Goal: Information Seeking & Learning: Learn about a topic

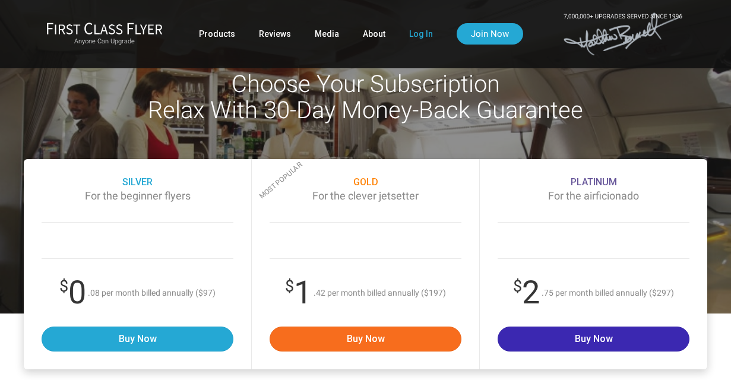
type input "[EMAIL_ADDRESS][DOMAIN_NAME]"
click at [413, 30] on link "Log In" at bounding box center [421, 33] width 24 height 21
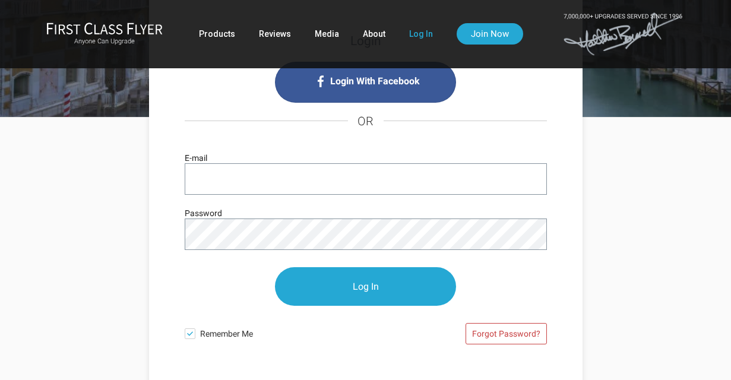
scroll to position [145, 0]
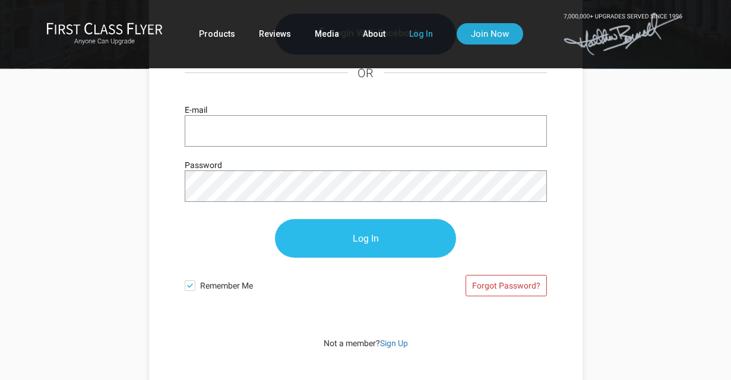
type input "[EMAIL_ADDRESS][DOMAIN_NAME]"
click at [380, 243] on input "Log In" at bounding box center [365, 239] width 181 height 39
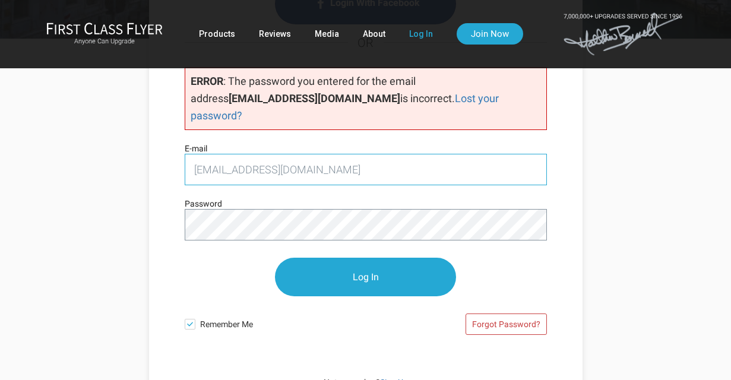
scroll to position [221, 0]
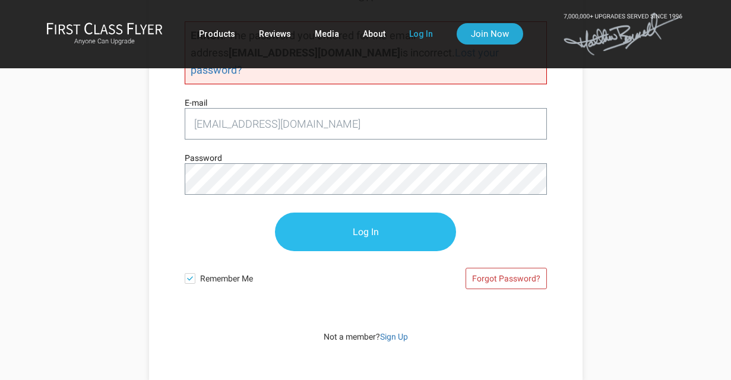
click at [382, 213] on input "Log In" at bounding box center [365, 232] width 181 height 39
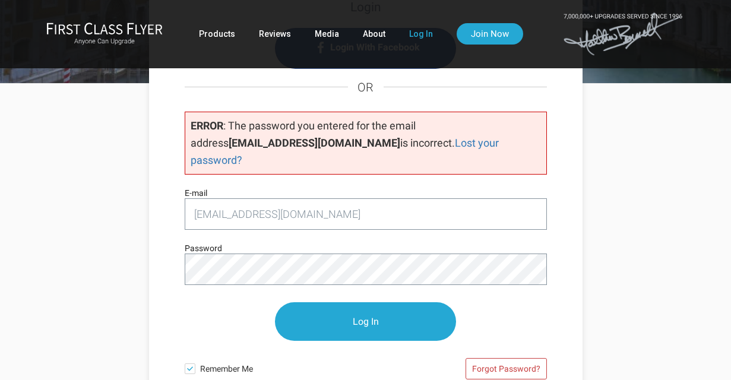
scroll to position [159, 0]
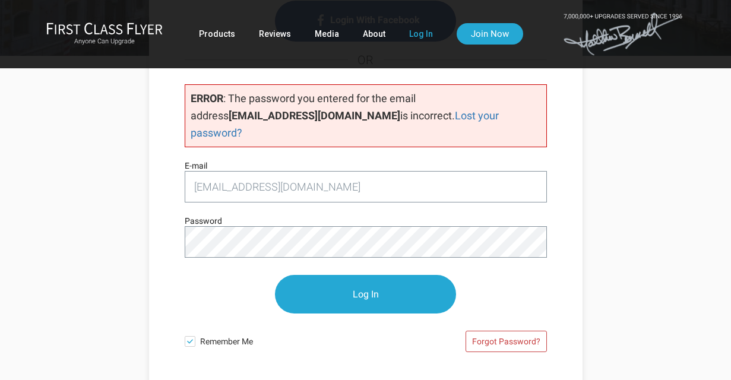
click at [129, 183] on div "Login Login With Facebook OR ERROR : The password you entered for the email add…" at bounding box center [365, 249] width 695 height 387
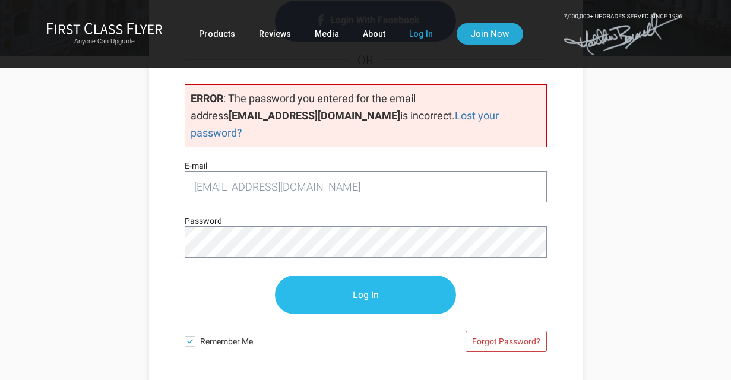
click at [334, 281] on input "Log In" at bounding box center [365, 295] width 181 height 39
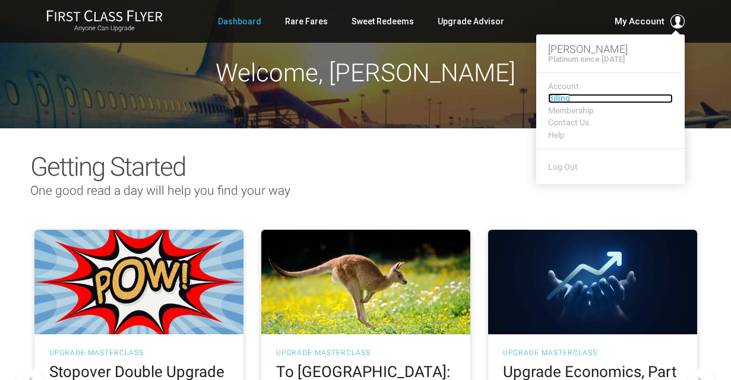
click at [563, 97] on link "Billing" at bounding box center [610, 98] width 125 height 9
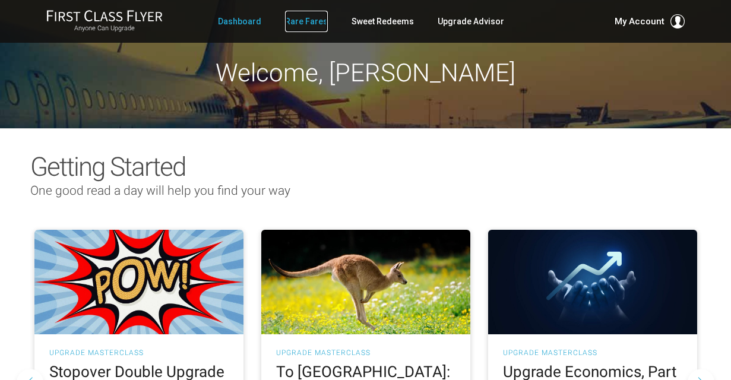
click at [311, 19] on link "Rare Fares" at bounding box center [306, 21] width 43 height 21
click at [252, 22] on link "Dashboard" at bounding box center [239, 21] width 43 height 21
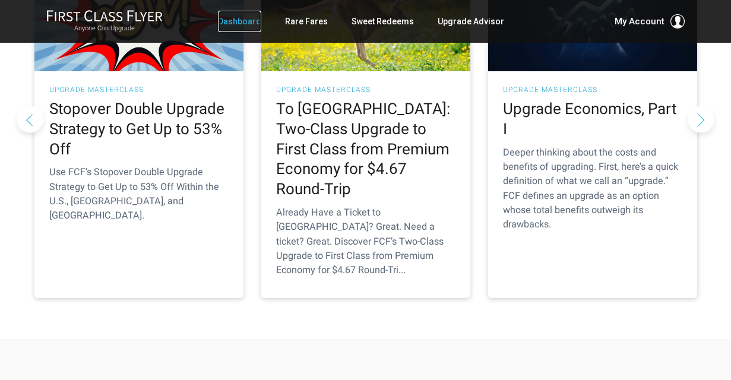
scroll to position [252, 0]
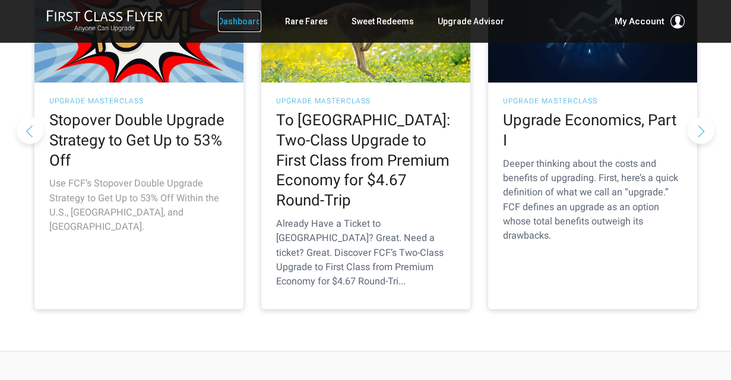
click at [175, 140] on h2 "Stopover Double Upgrade Strategy to Get Up to 53% Off" at bounding box center [138, 140] width 179 height 60
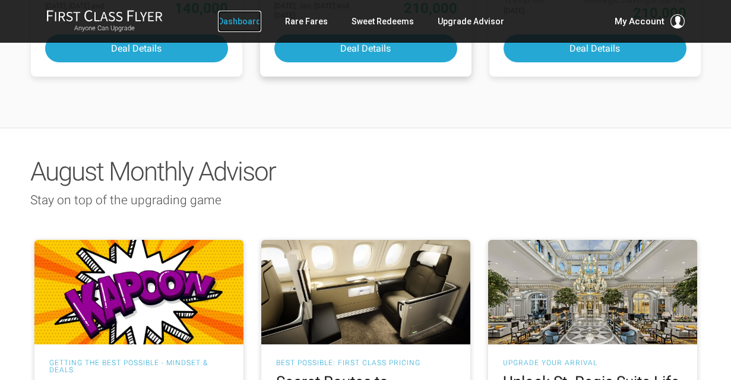
scroll to position [999, 0]
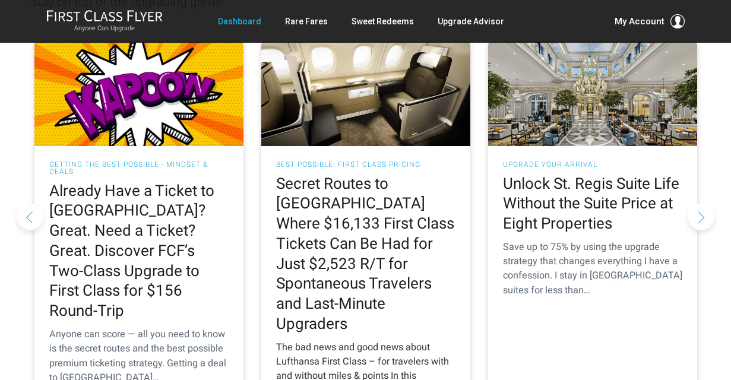
scroll to position [1069, 0]
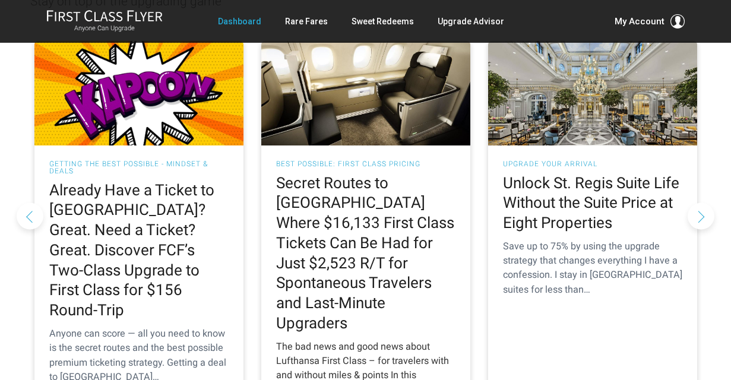
click at [371, 217] on h2 "Secret Routes to [GEOGRAPHIC_DATA] Where $16,133 First Class Tickets Can Be Had…" at bounding box center [365, 253] width 179 height 160
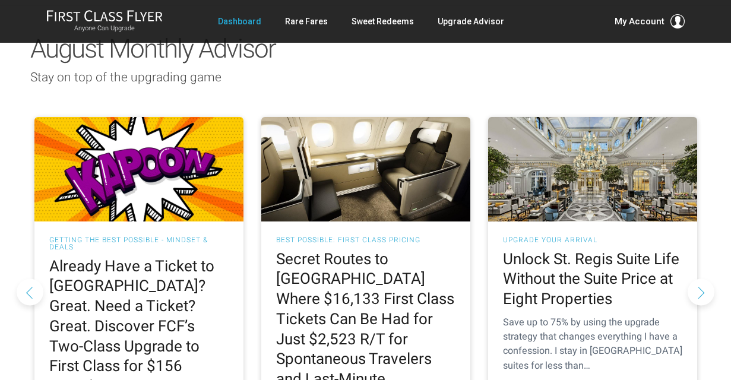
scroll to position [1002, 0]
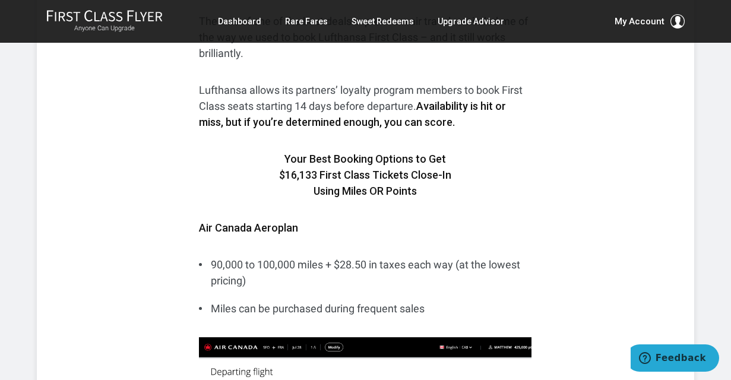
scroll to position [1167, 0]
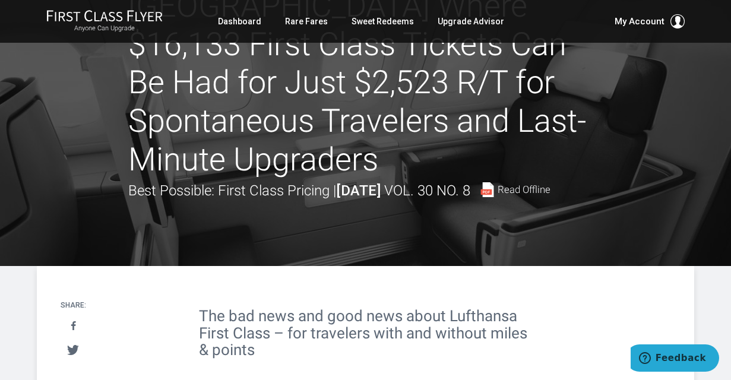
scroll to position [0, 0]
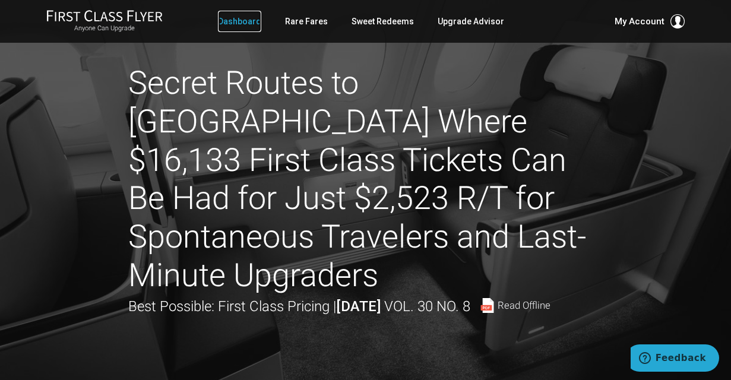
click at [228, 25] on link "Dashboard" at bounding box center [239, 21] width 43 height 21
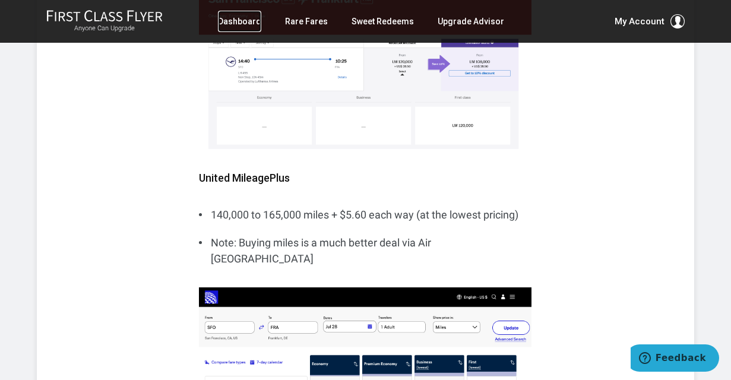
scroll to position [1863, 0]
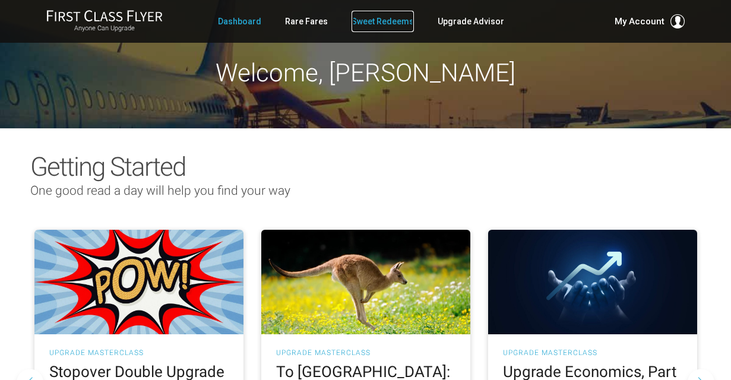
click at [385, 22] on link "Sweet Redeems" at bounding box center [383, 21] width 62 height 21
click at [322, 23] on link "Rare Fares" at bounding box center [306, 21] width 43 height 21
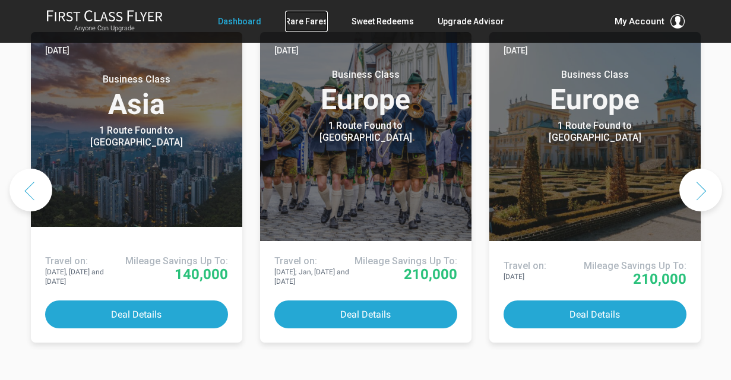
scroll to position [698, 0]
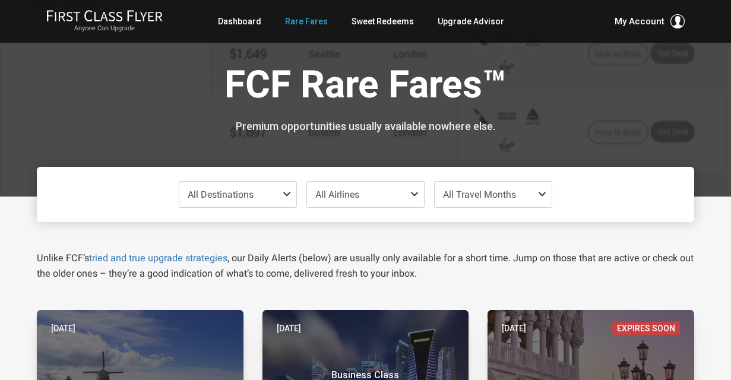
click at [282, 195] on span at bounding box center [289, 194] width 14 height 10
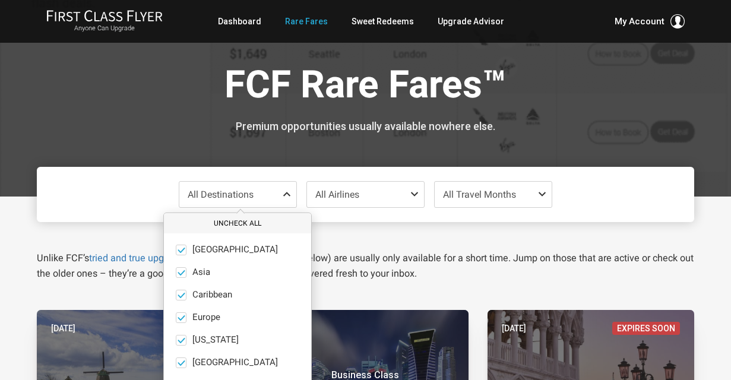
click at [203, 219] on button "Uncheck All" at bounding box center [237, 224] width 147 height 20
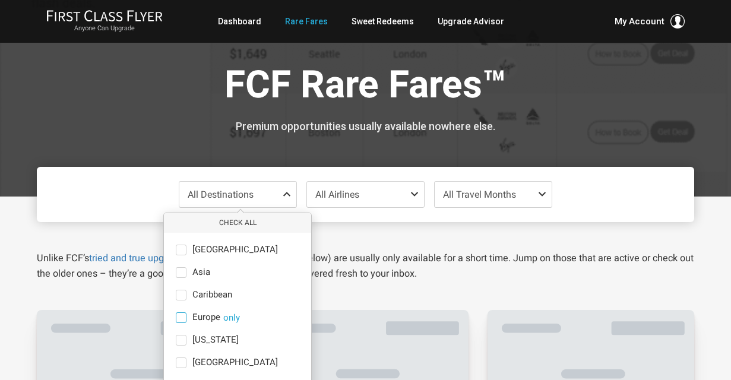
click at [179, 316] on span at bounding box center [181, 317] width 11 height 11
click at [0, 0] on input "Europe only" at bounding box center [0, 0] width 0 height 0
click at [375, 235] on div "Unlike FCF’s tried and true upgrade strategies , our Daily Alerts (below) are u…" at bounding box center [366, 251] width 676 height 59
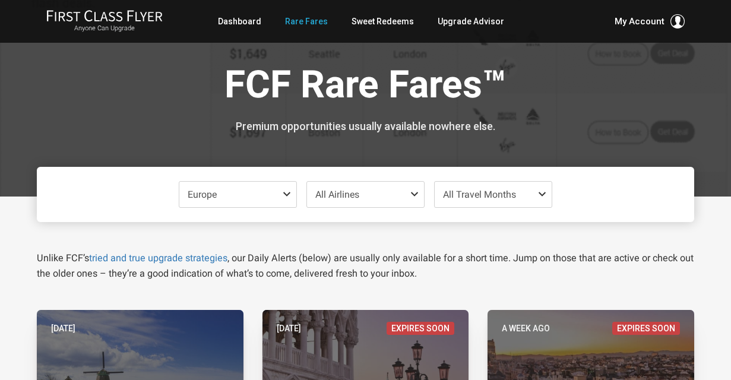
click at [479, 197] on span "All Travel Months" at bounding box center [479, 194] width 73 height 11
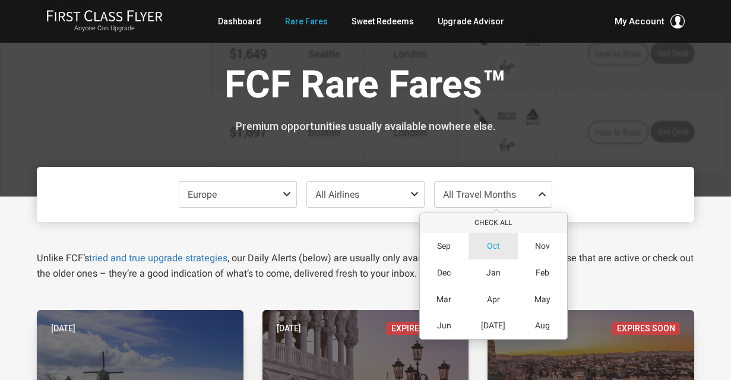
click at [490, 241] on span "Oct" at bounding box center [493, 246] width 13 height 10
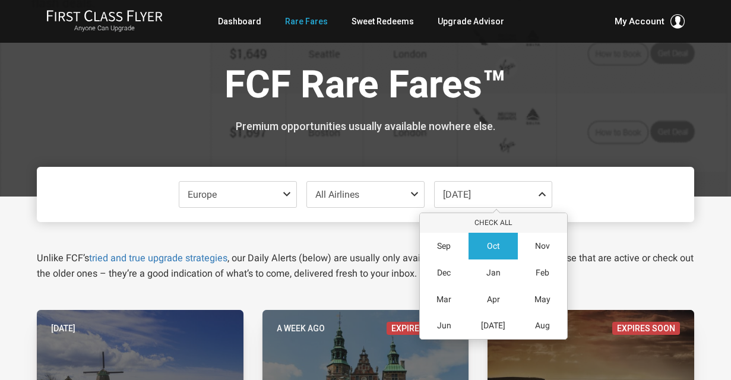
click at [618, 238] on div "Unlike FCF’s tried and true upgrade strategies , our Daily Alerts (below) are u…" at bounding box center [366, 251] width 676 height 59
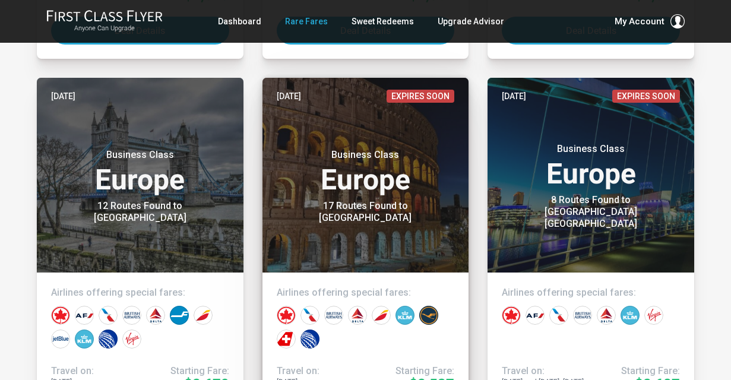
scroll to position [1367, 0]
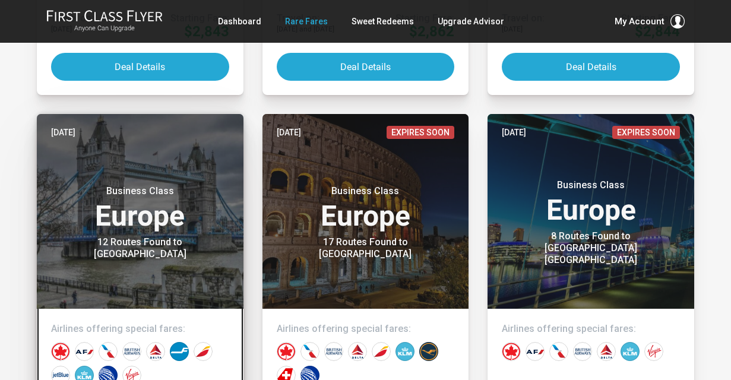
click at [186, 258] on header "Jul 30 Business Class Europe 12 Routes Found to London" at bounding box center [140, 211] width 207 height 195
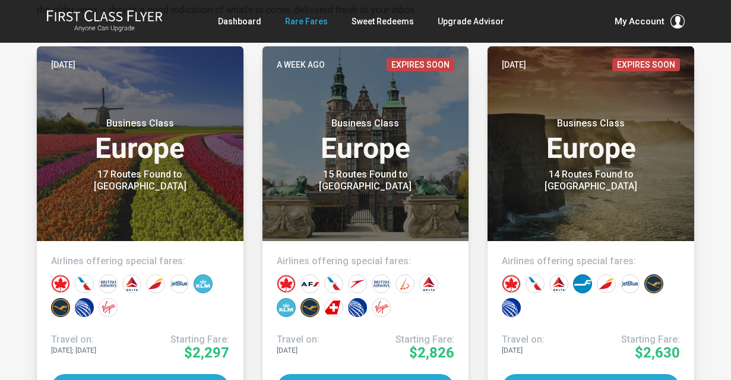
scroll to position [265, 0]
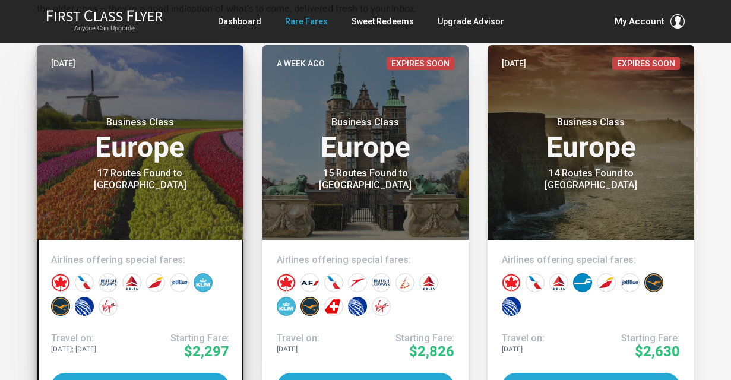
click at [188, 195] on header "Today Business Class Europe 17 Routes Found to Amsterdam" at bounding box center [140, 142] width 207 height 195
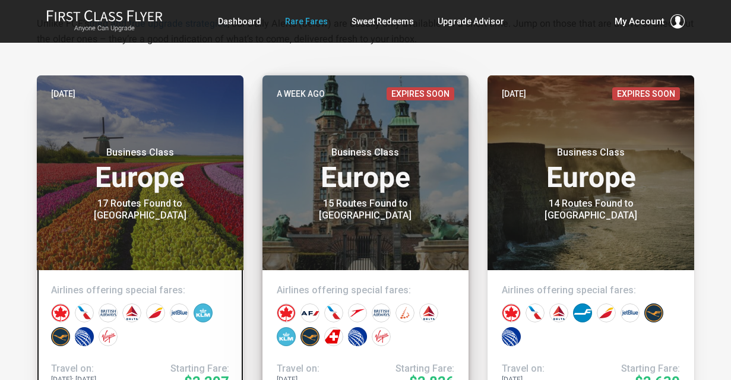
scroll to position [236, 0]
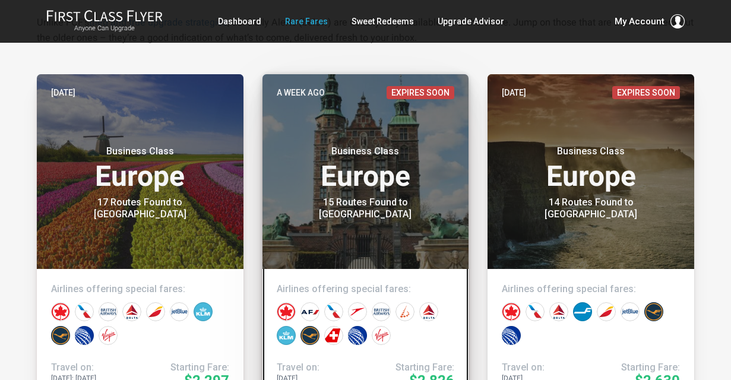
click at [363, 211] on div "15 Routes Found to Copenhagen" at bounding box center [365, 209] width 148 height 24
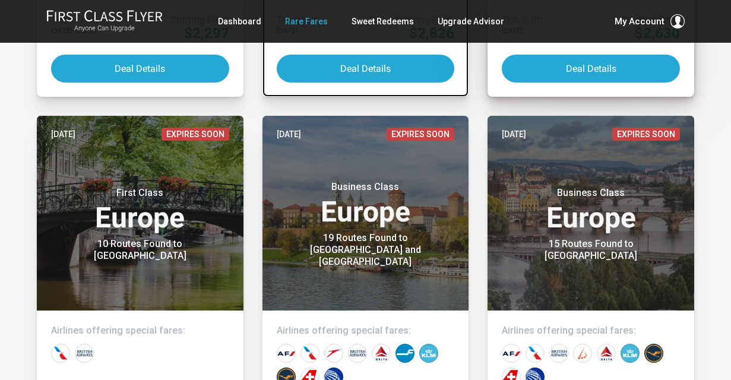
scroll to position [586, 0]
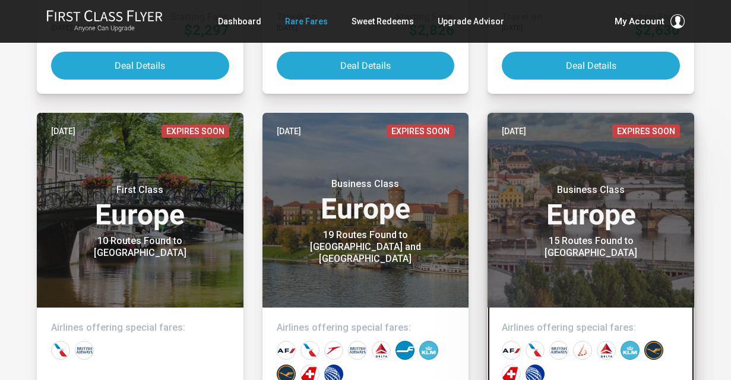
click at [553, 255] on header "Aug 12 Expires Soon Business Class Europe 15 Routes Found to Prague" at bounding box center [590, 210] width 207 height 195
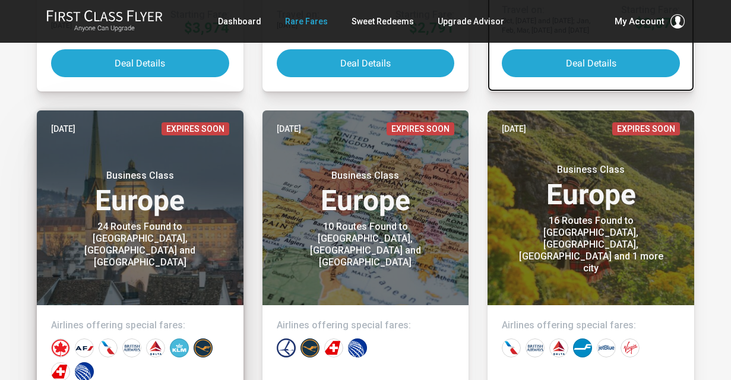
scroll to position [987, 0]
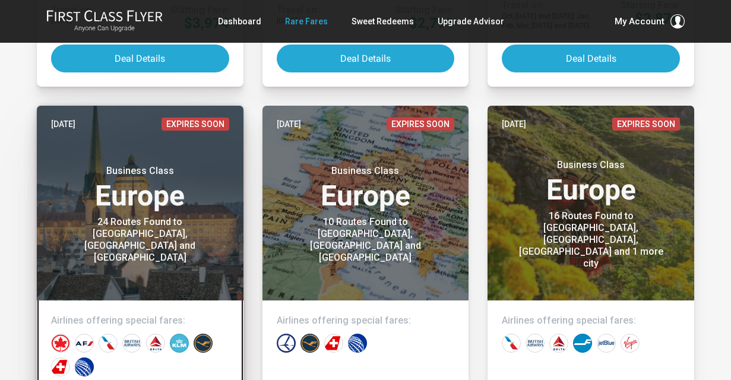
click at [204, 208] on h3 "Business Class Europe" at bounding box center [140, 187] width 178 height 45
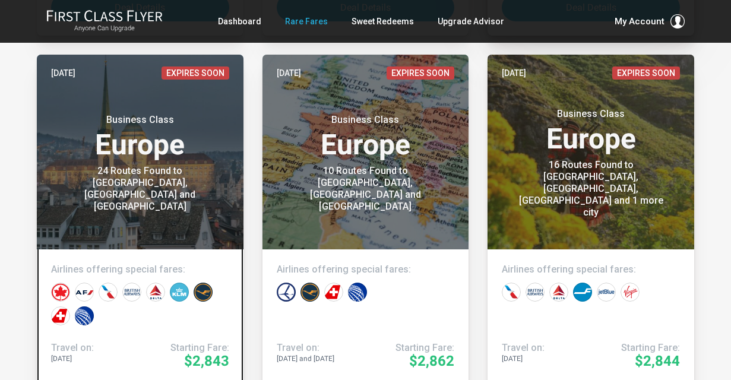
scroll to position [1041, 0]
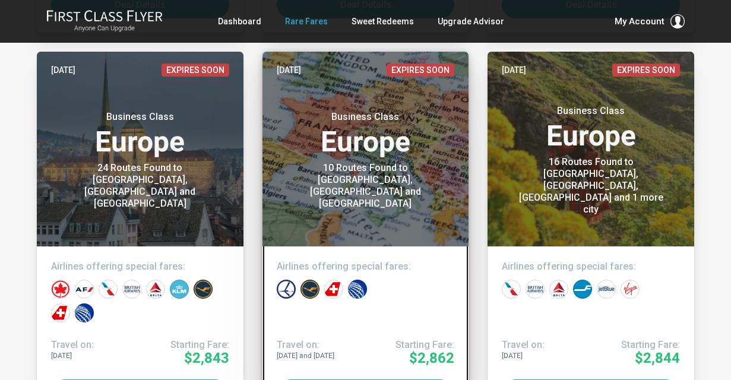
click at [413, 173] on div "10 Routes Found to Riga, Vilnius and Tallinn" at bounding box center [365, 186] width 148 height 48
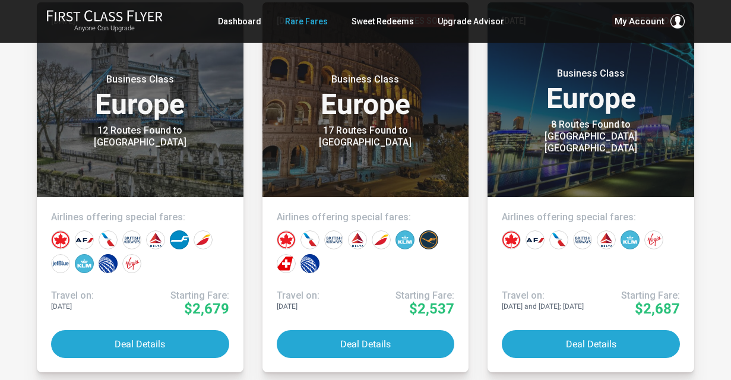
scroll to position [1481, 0]
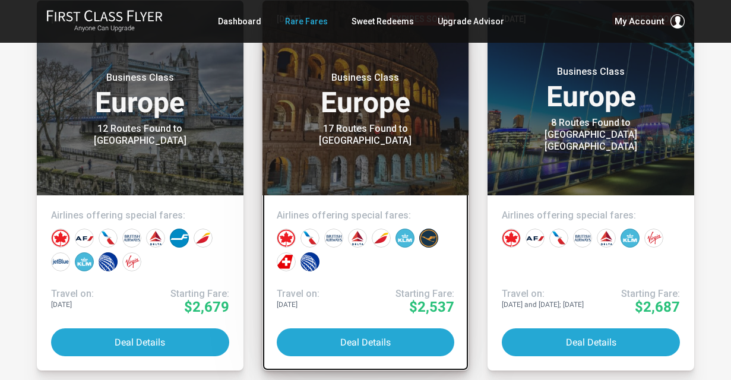
click at [419, 176] on header "Jul 29 Expires Soon Business Class Europe 17 Routes Found to Rome" at bounding box center [365, 98] width 207 height 195
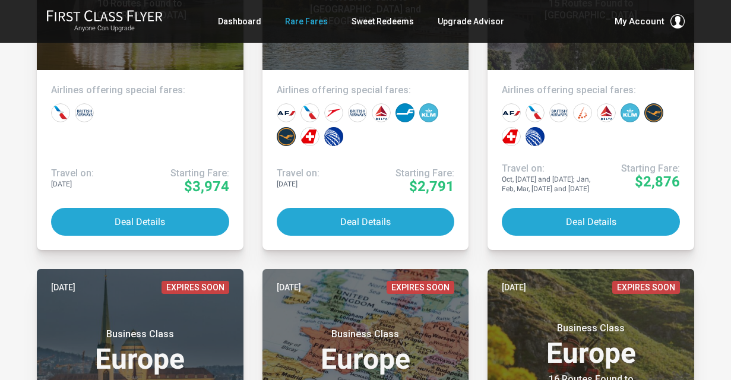
scroll to position [828, 0]
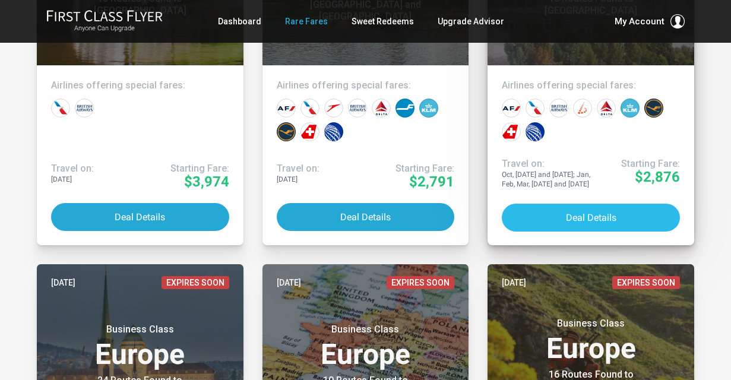
click at [553, 212] on button "Deal Details" at bounding box center [591, 218] width 178 height 28
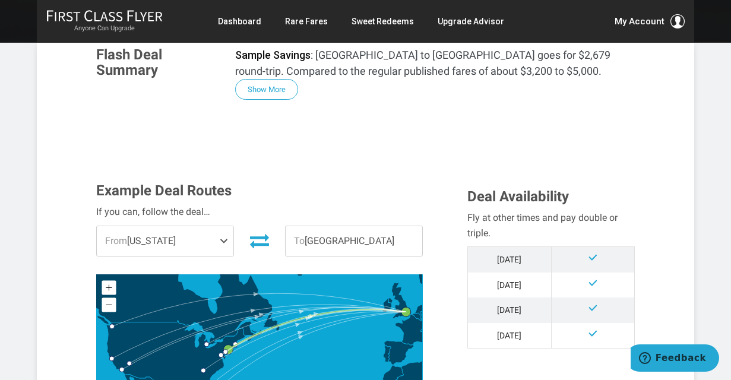
scroll to position [303, 0]
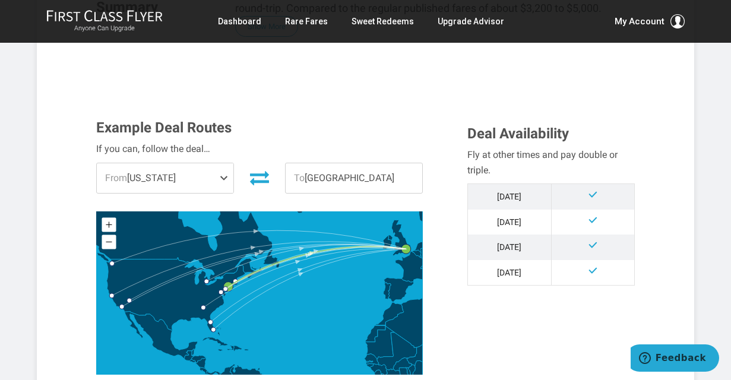
click at [211, 163] on span "From New York" at bounding box center [165, 178] width 137 height 30
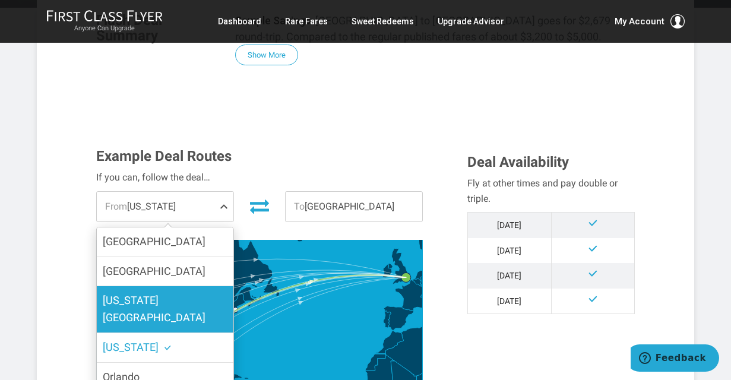
scroll to position [262, 0]
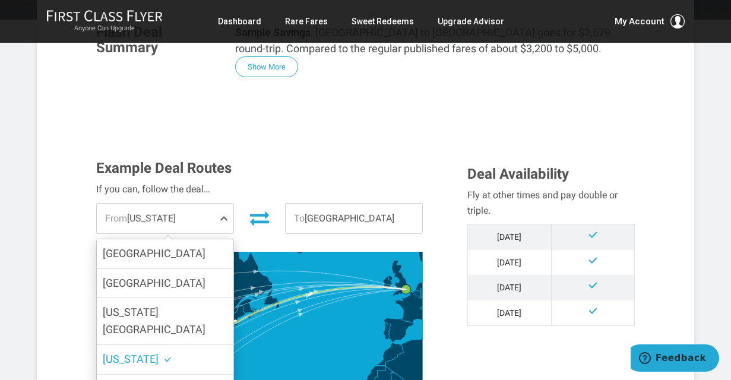
click at [167, 345] on label "[US_STATE]" at bounding box center [165, 359] width 137 height 29
click at [0, 0] on input "[US_STATE]" at bounding box center [0, 0] width 0 height 0
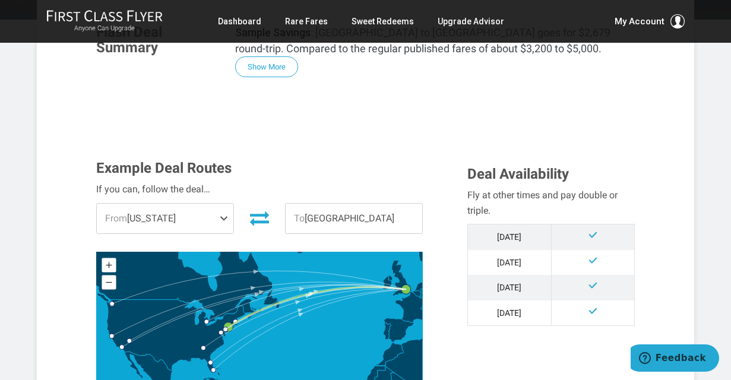
click at [433, 280] on div "Example Deal Routes If you can, follow the deal… From New York Boston Philadelp…" at bounding box center [272, 290] width 371 height 261
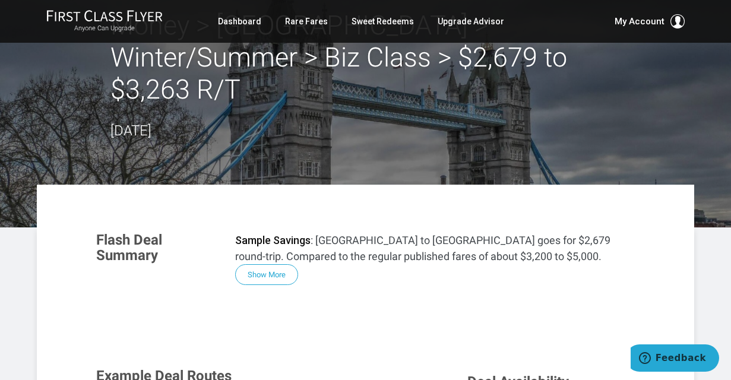
scroll to position [0, 0]
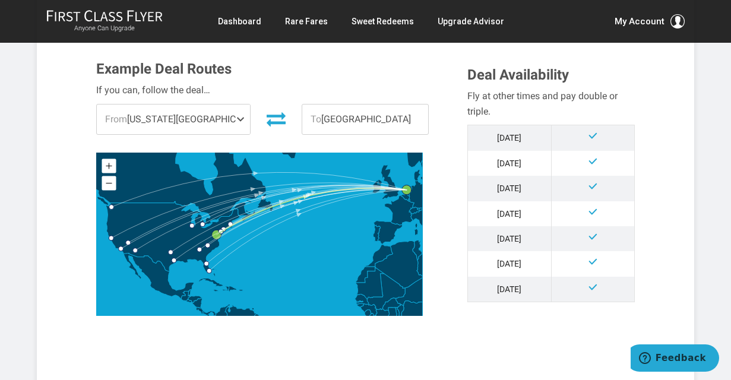
scroll to position [321, 0]
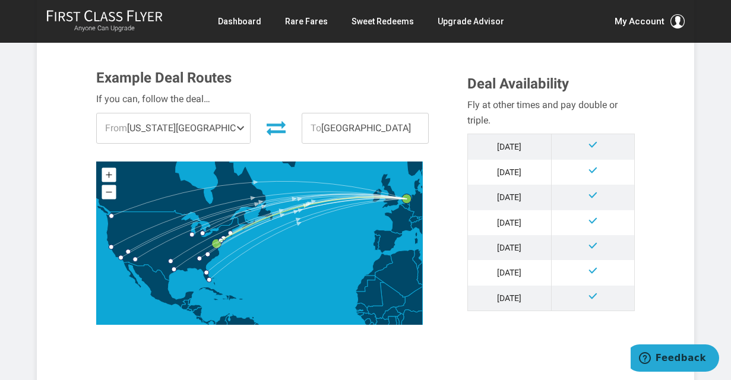
click at [236, 124] on span at bounding box center [243, 128] width 14 height 30
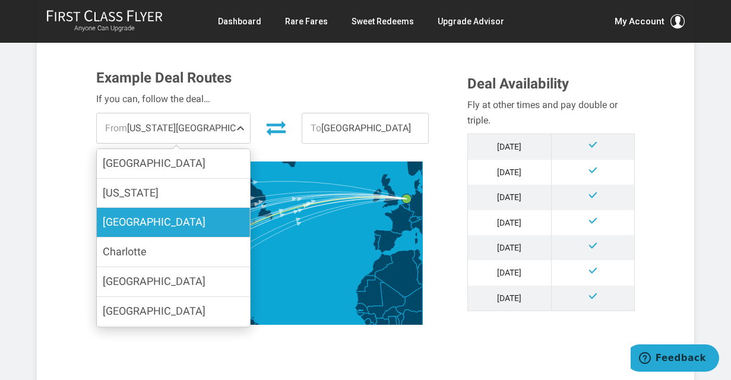
scroll to position [319, 0]
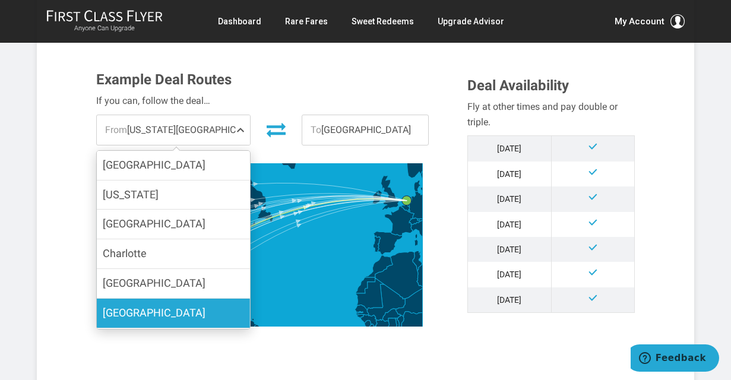
click at [156, 307] on label "[GEOGRAPHIC_DATA]" at bounding box center [173, 313] width 153 height 29
click at [0, 0] on input "[GEOGRAPHIC_DATA]" at bounding box center [0, 0] width 0 height 0
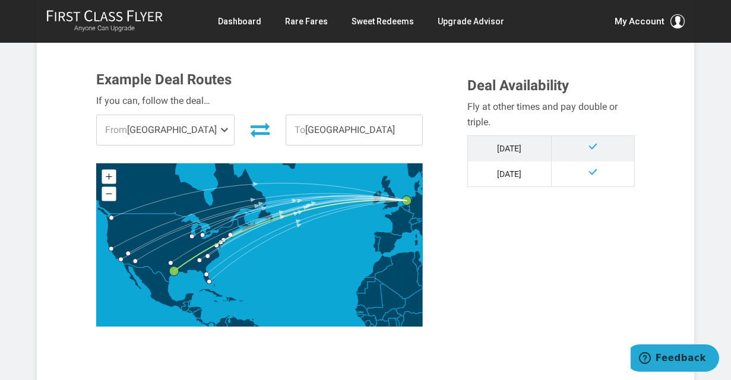
click at [482, 230] on div "Example Deal Routes If you can, follow the deal… From [GEOGRAPHIC_DATA] [GEOGRA…" at bounding box center [365, 208] width 557 height 273
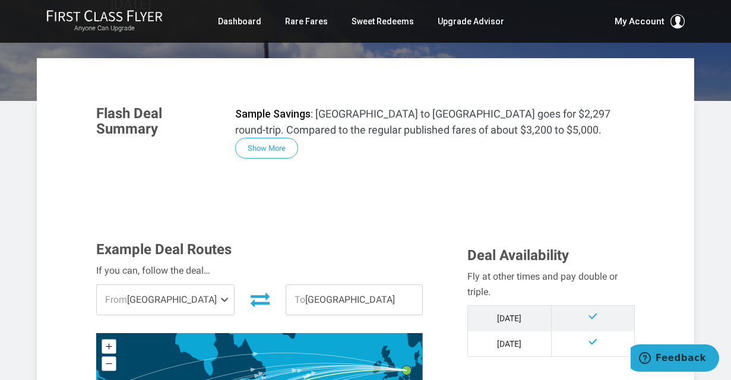
scroll to position [155, 0]
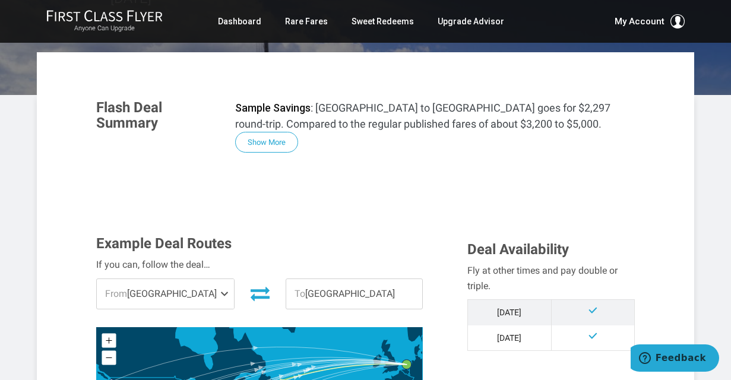
click at [377, 292] on span "To [GEOGRAPHIC_DATA]" at bounding box center [354, 294] width 136 height 30
click at [344, 290] on span "To [GEOGRAPHIC_DATA]" at bounding box center [354, 294] width 136 height 30
click at [359, 292] on span "To [GEOGRAPHIC_DATA]" at bounding box center [354, 294] width 136 height 30
click at [389, 226] on section "Example Deal Routes If you can, follow the deal… From [GEOGRAPHIC_DATA] [GEOGRA…" at bounding box center [365, 372] width 563 height 296
click at [321, 294] on span "To [GEOGRAPHIC_DATA]" at bounding box center [354, 294] width 136 height 30
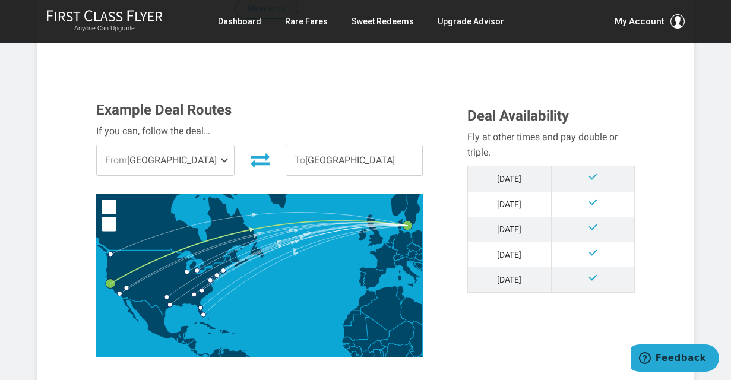
scroll to position [290, 0]
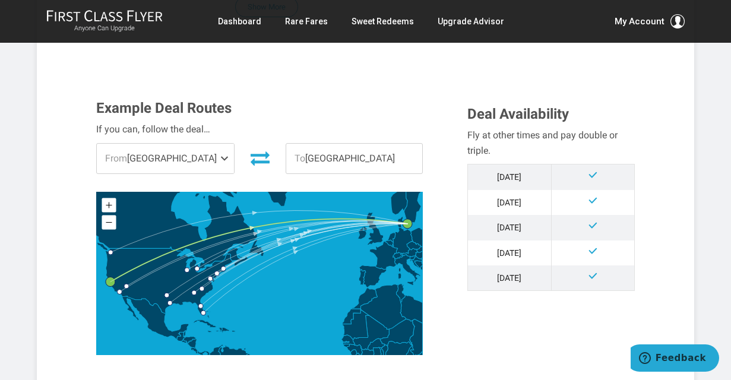
click at [220, 154] on span at bounding box center [227, 159] width 14 height 30
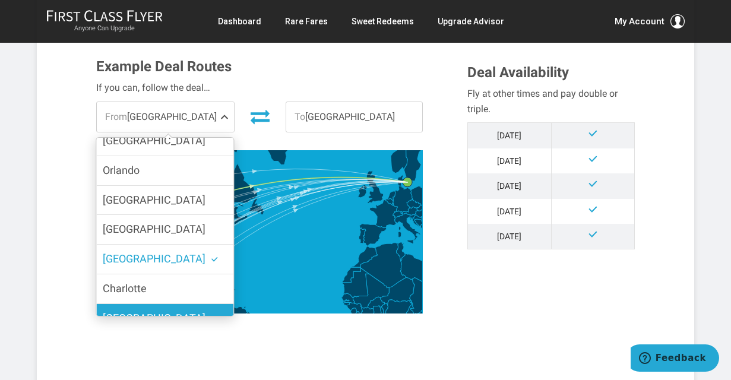
scroll to position [335, 0]
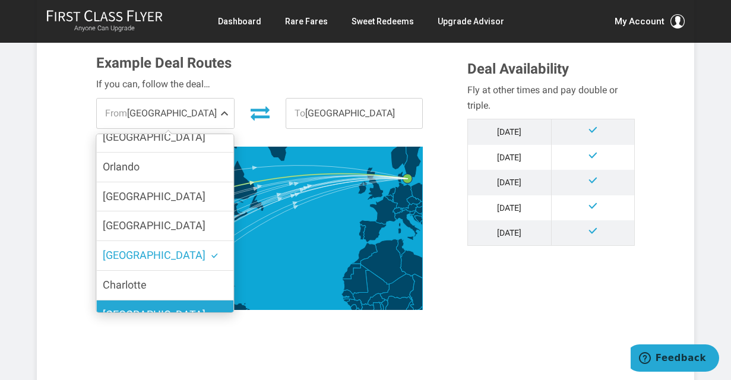
click at [142, 308] on span "[GEOGRAPHIC_DATA]" at bounding box center [154, 314] width 103 height 12
click at [0, 0] on input "[GEOGRAPHIC_DATA]" at bounding box center [0, 0] width 0 height 0
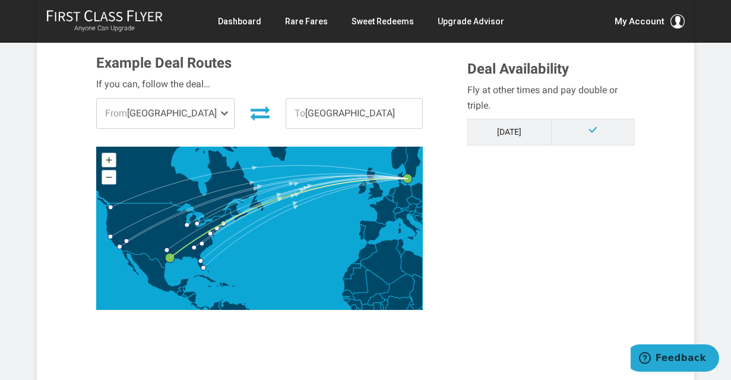
click at [446, 233] on div "Example Deal Routes If you can, follow the deal… From [GEOGRAPHIC_DATA] [GEOGRA…" at bounding box center [272, 185] width 371 height 261
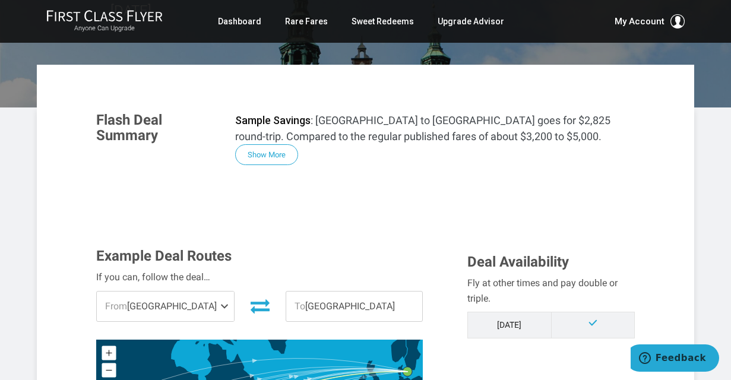
scroll to position [139, 0]
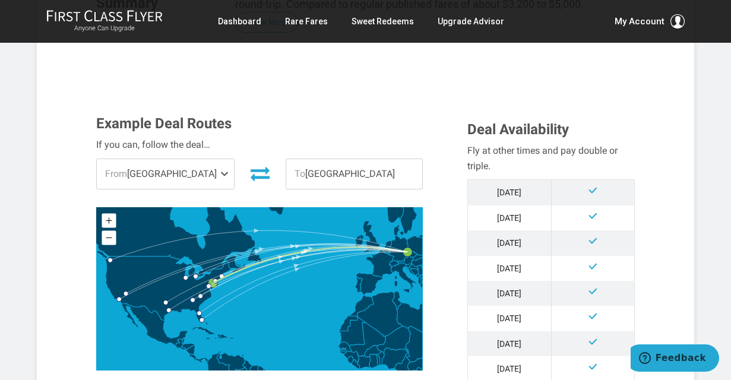
scroll to position [291, 0]
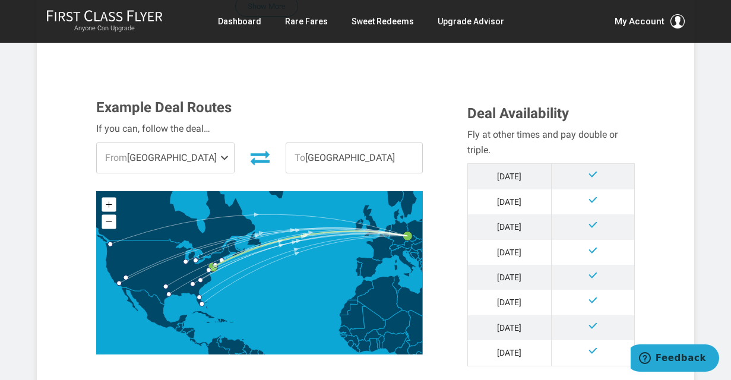
click at [221, 156] on span at bounding box center [227, 158] width 14 height 30
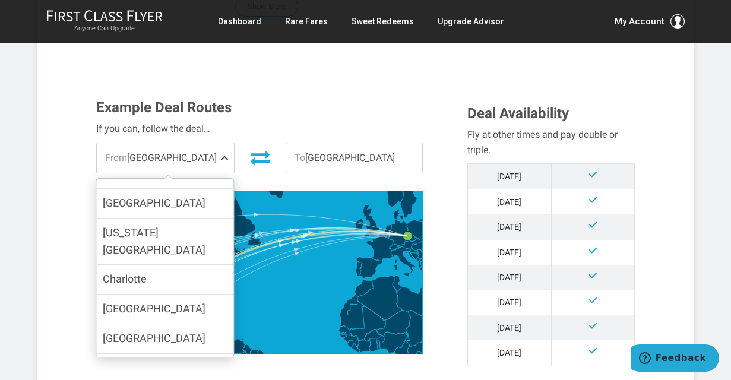
scroll to position [265, 0]
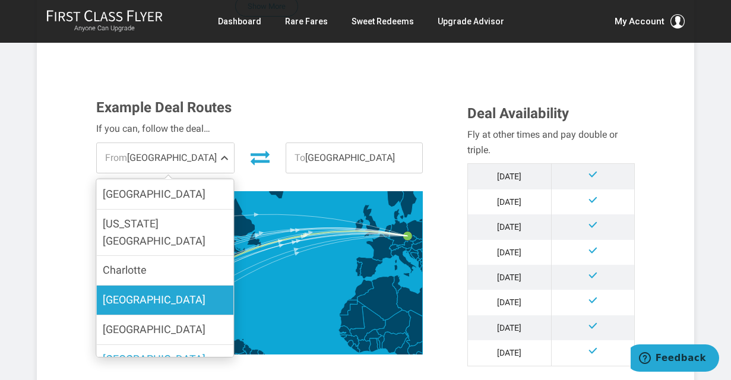
click at [173, 286] on label "[GEOGRAPHIC_DATA]" at bounding box center [165, 300] width 137 height 29
click at [0, 0] on input "Houston" at bounding box center [0, 0] width 0 height 0
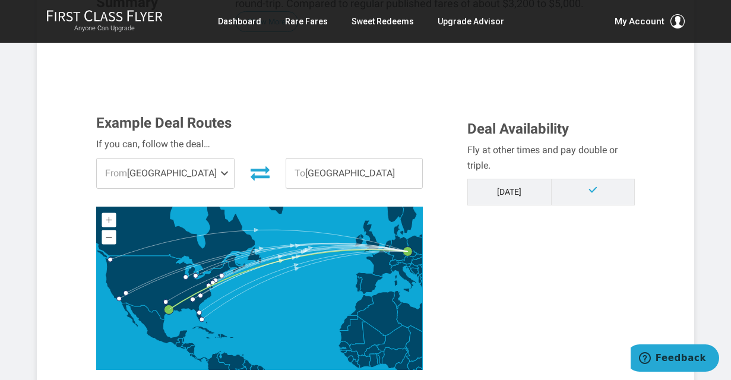
scroll to position [282, 0]
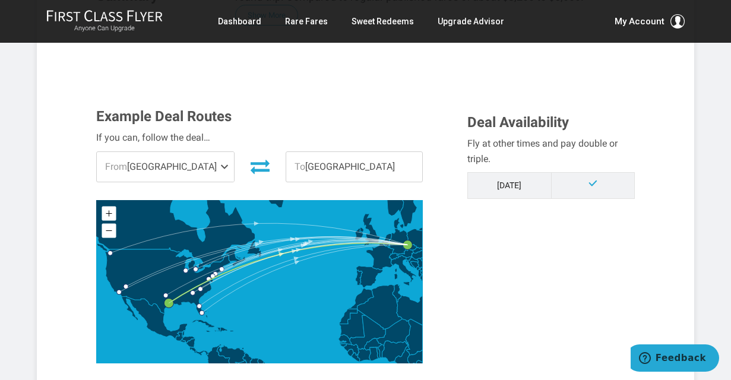
click at [518, 181] on td "Oct '25" at bounding box center [509, 186] width 84 height 26
click at [593, 186] on span at bounding box center [593, 183] width 10 height 10
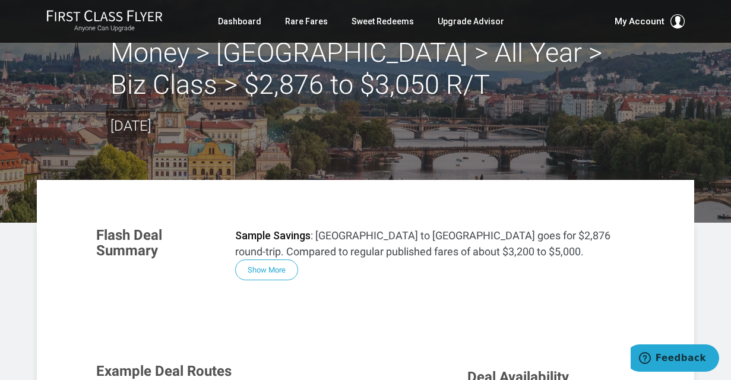
scroll to position [29, 0]
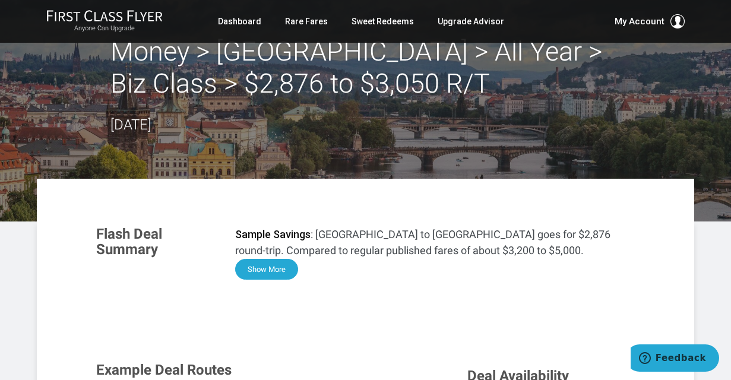
click at [271, 262] on button "Show More" at bounding box center [266, 269] width 63 height 21
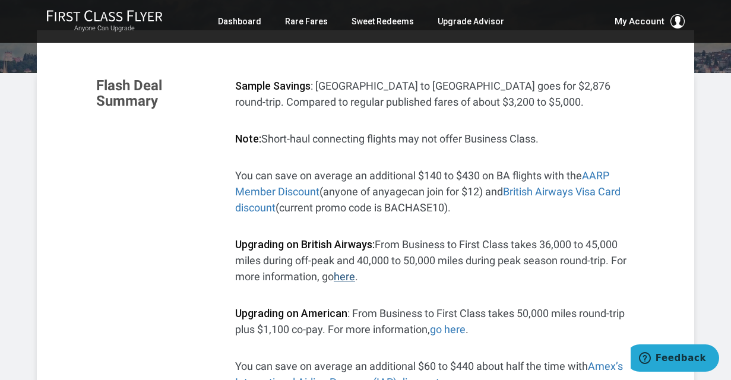
scroll to position [122, 0]
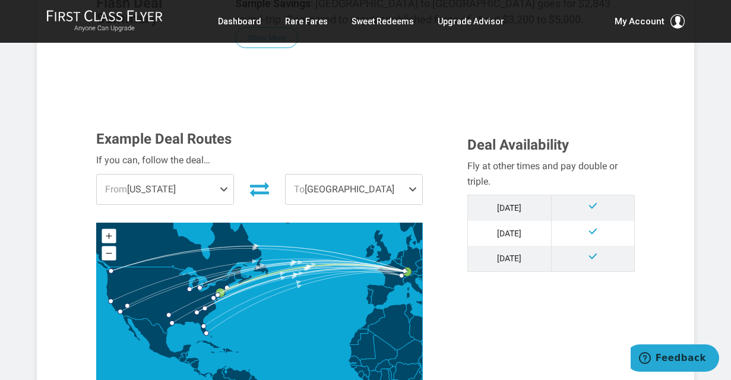
scroll to position [267, 0]
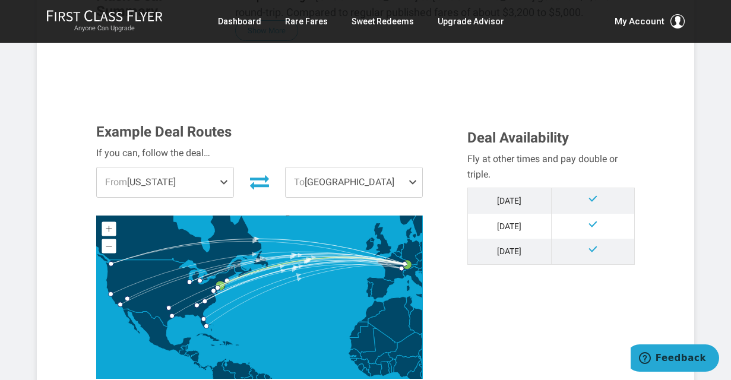
click at [221, 178] on span at bounding box center [226, 182] width 14 height 30
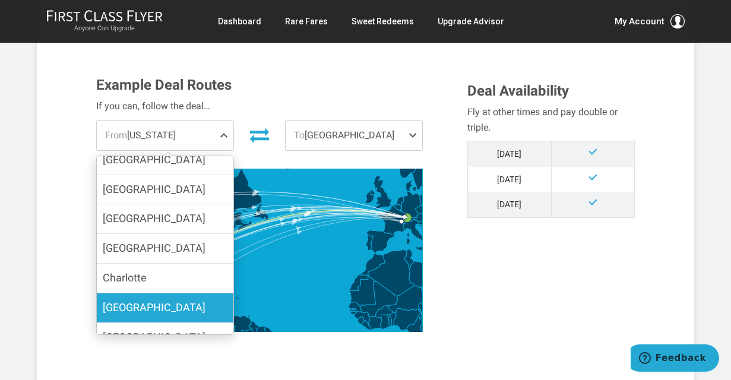
scroll to position [321, 0]
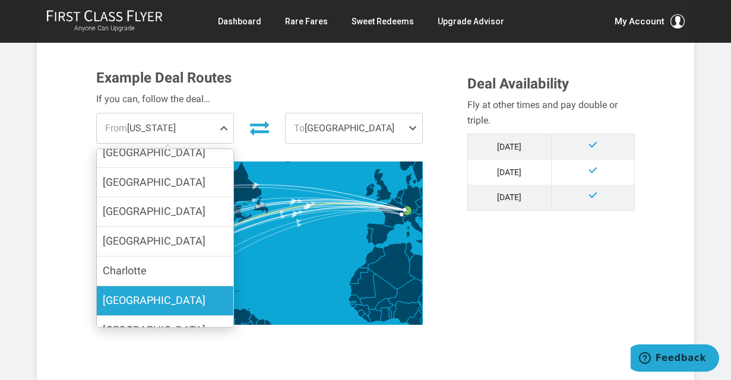
click at [170, 286] on label "Houston" at bounding box center [165, 300] width 137 height 29
click at [0, 0] on input "[GEOGRAPHIC_DATA]" at bounding box center [0, 0] width 0 height 0
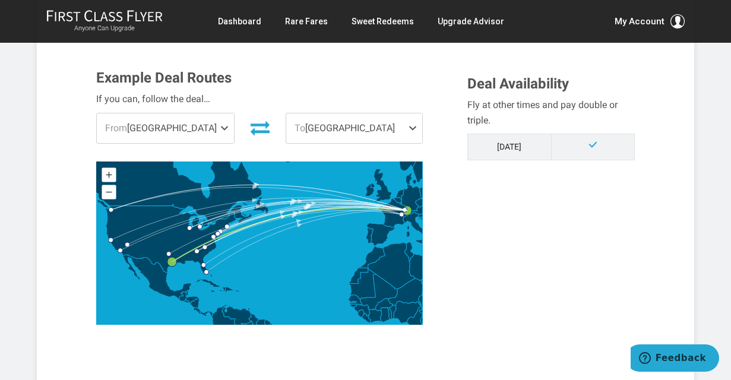
click at [411, 129] on span at bounding box center [415, 128] width 14 height 30
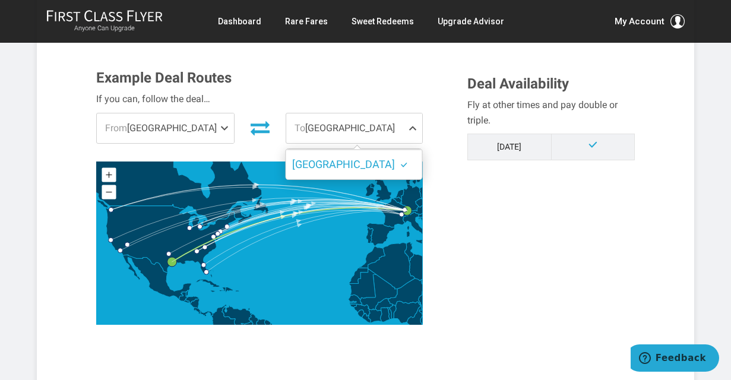
click at [411, 129] on span at bounding box center [415, 128] width 14 height 30
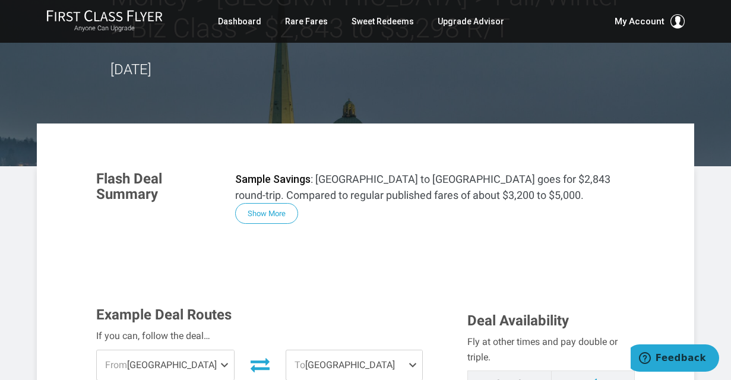
scroll to position [79, 0]
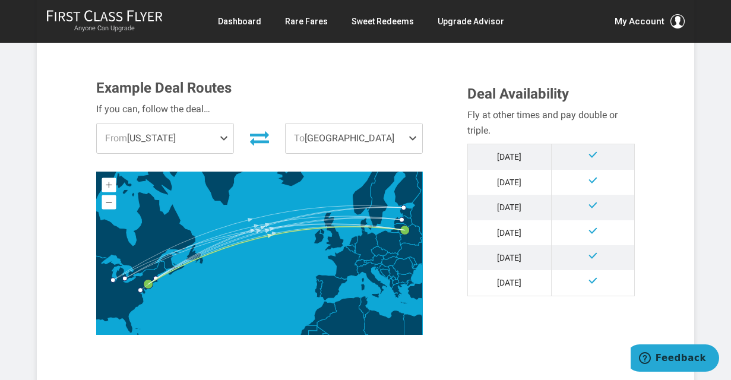
scroll to position [350, 0]
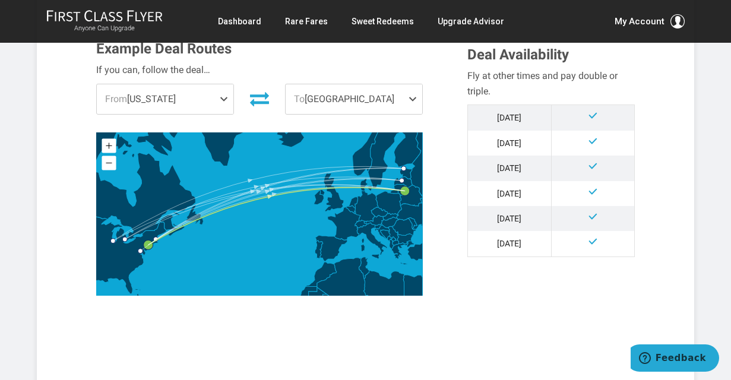
click at [221, 99] on span at bounding box center [226, 99] width 14 height 30
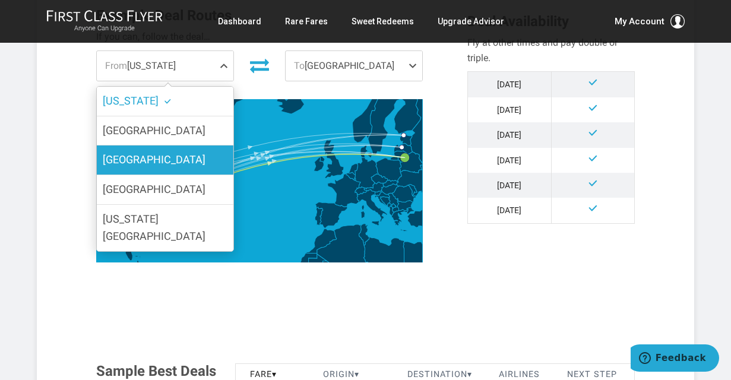
scroll to position [372, 0]
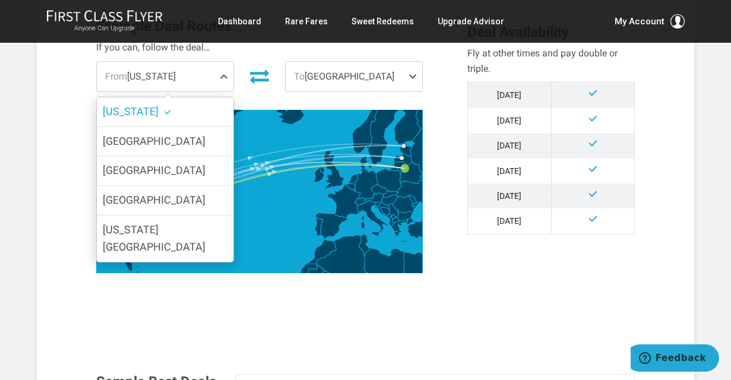
click at [188, 112] on label "[US_STATE]" at bounding box center [165, 111] width 137 height 29
click at [0, 0] on input "[US_STATE]" at bounding box center [0, 0] width 0 height 0
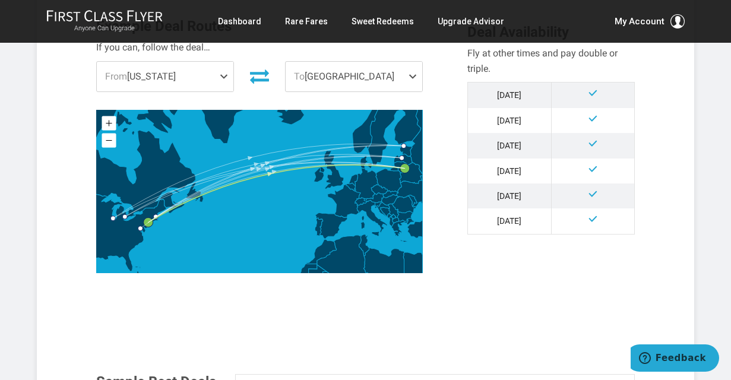
click at [399, 77] on span "To [GEOGRAPHIC_DATA]" at bounding box center [354, 77] width 137 height 30
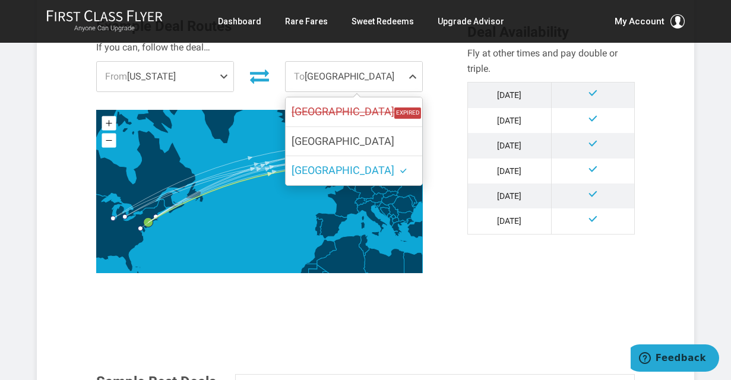
click at [399, 77] on span "To [GEOGRAPHIC_DATA]" at bounding box center [354, 77] width 137 height 30
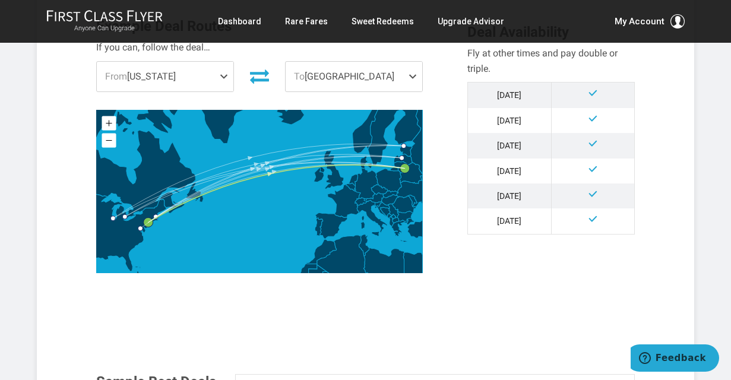
click at [411, 73] on span at bounding box center [415, 77] width 14 height 30
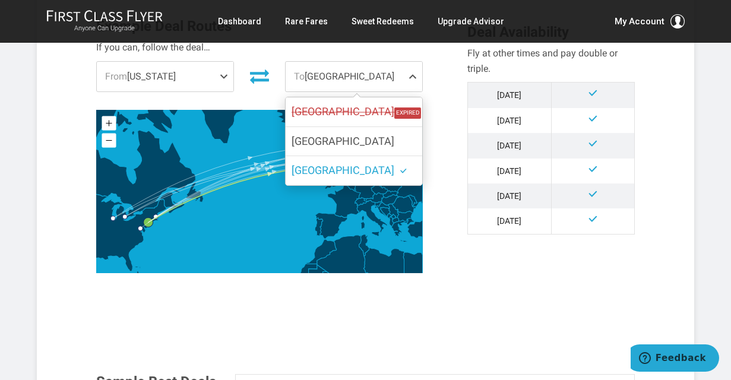
click at [436, 81] on div "Example Deal Routes If you can, follow the deal… From [US_STATE] [US_STATE] [GE…" at bounding box center [272, 148] width 371 height 261
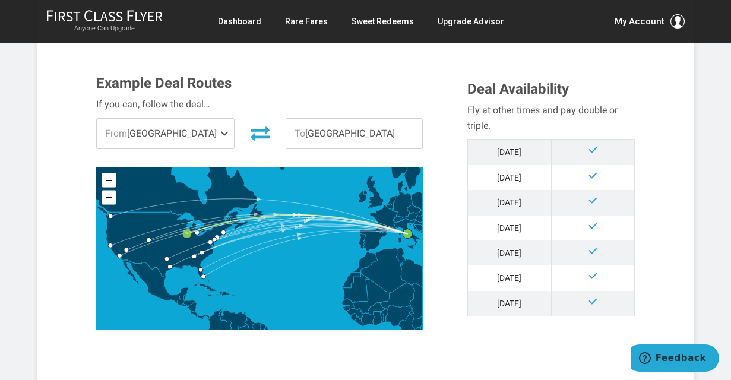
scroll to position [323, 0]
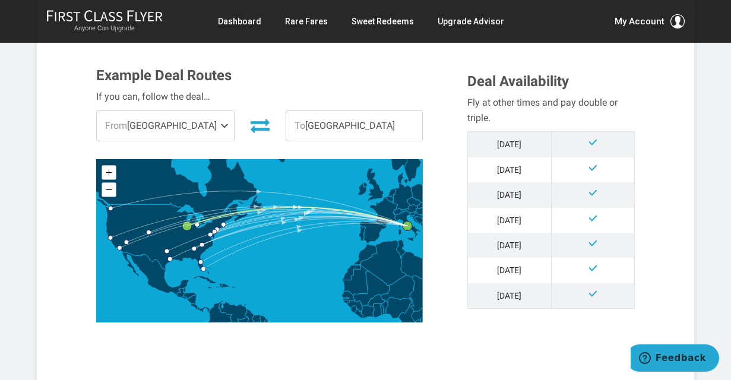
click at [223, 123] on span at bounding box center [227, 126] width 14 height 30
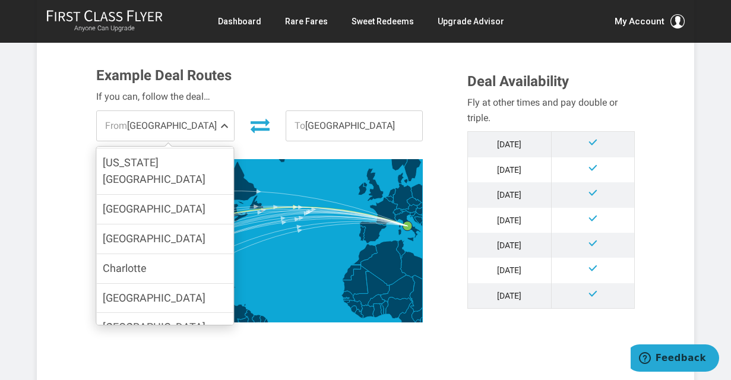
scroll to position [324, 0]
click at [160, 313] on label "[GEOGRAPHIC_DATA]" at bounding box center [165, 327] width 137 height 29
click at [0, 0] on input "[GEOGRAPHIC_DATA]" at bounding box center [0, 0] width 0 height 0
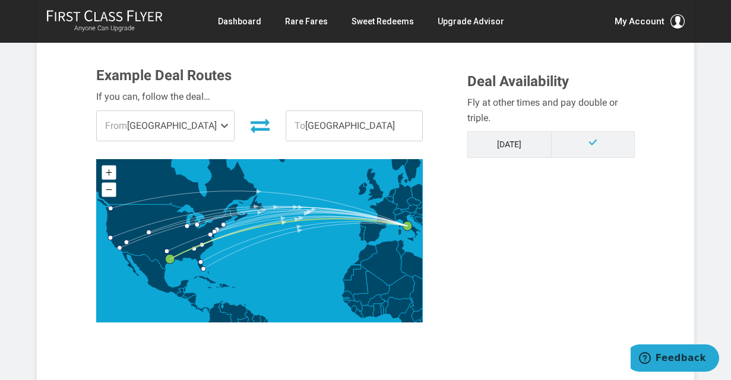
click at [451, 243] on div "Example Deal Routes If you can, follow the deal… From Houston Los Angeles New Y…" at bounding box center [272, 198] width 371 height 261
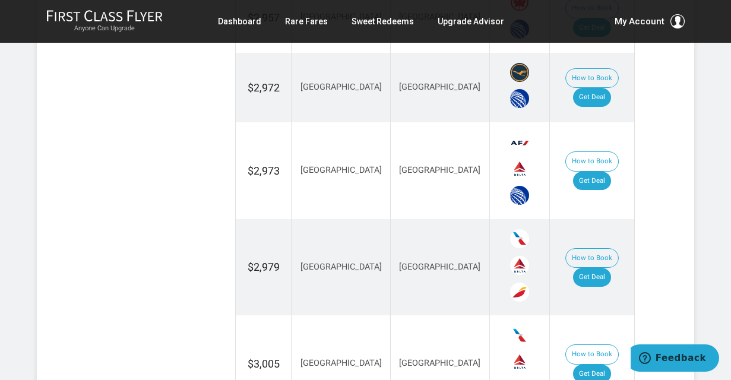
scroll to position [1500, 0]
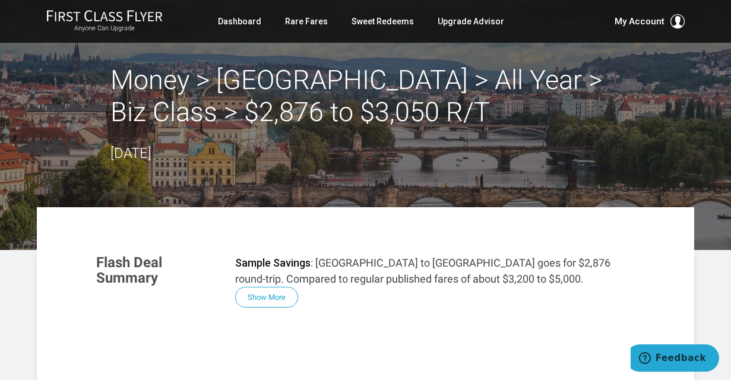
click at [523, 288] on div "Sample Savings : [GEOGRAPHIC_DATA] to [GEOGRAPHIC_DATA] goes for $2,876 round-t…" at bounding box center [435, 281] width 400 height 53
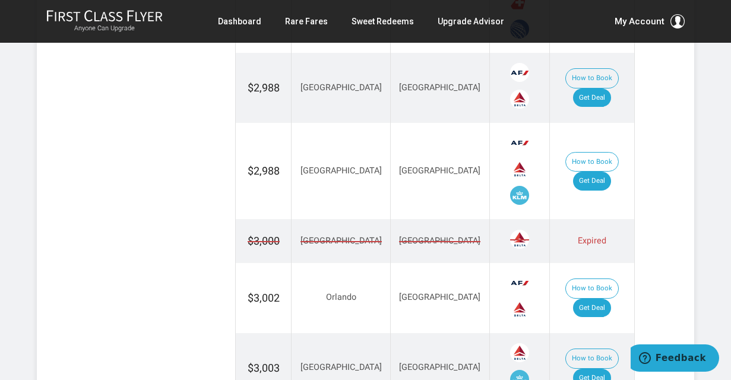
scroll to position [1526, 0]
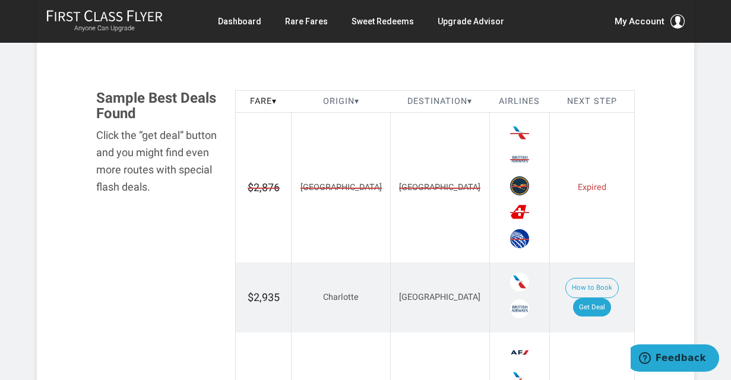
scroll to position [670, 0]
